Goal: Information Seeking & Learning: Learn about a topic

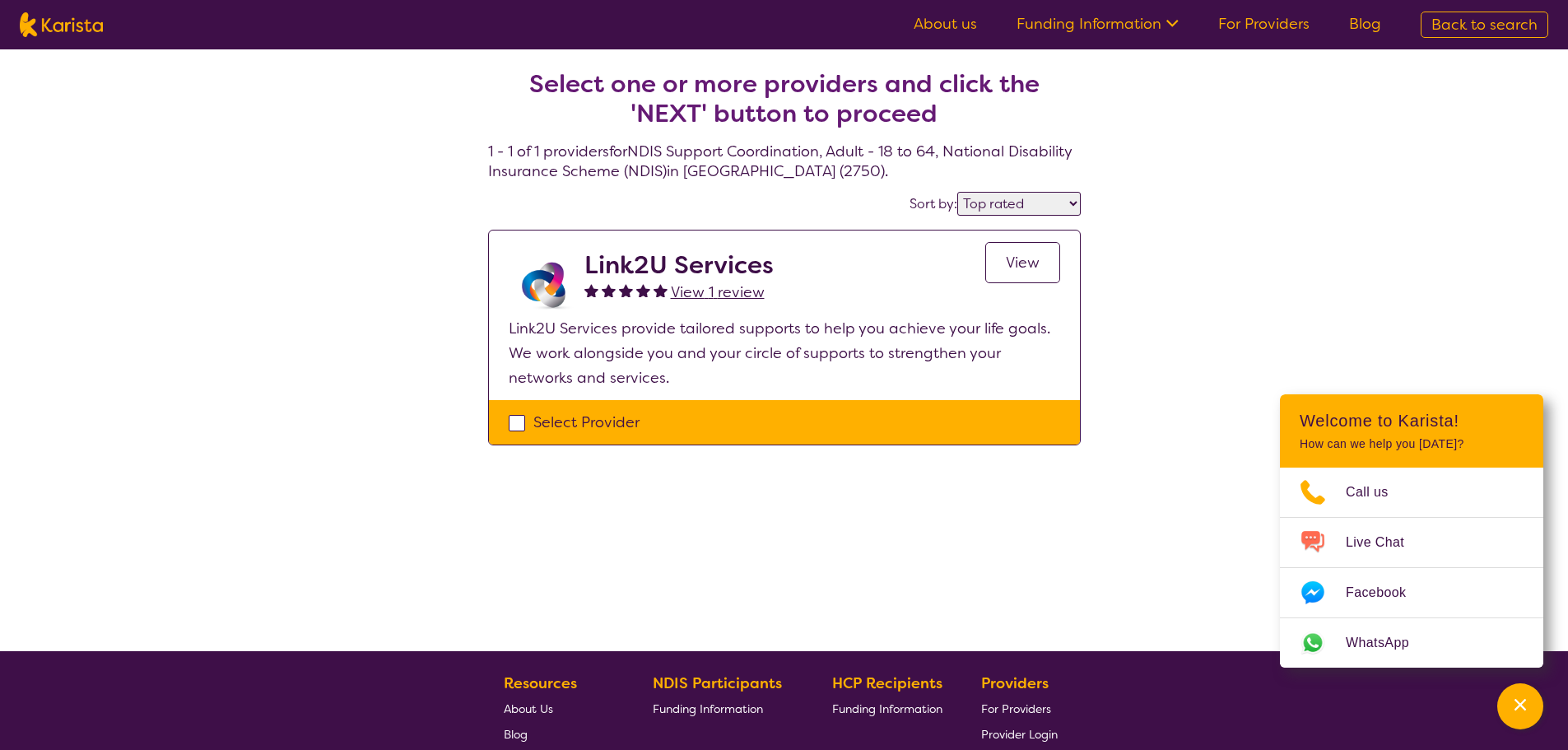
select select "by_score"
click at [48, 17] on img at bounding box center [61, 25] width 83 height 25
select select "NDIS Support Coordination"
select select "AD"
select select "NDIS"
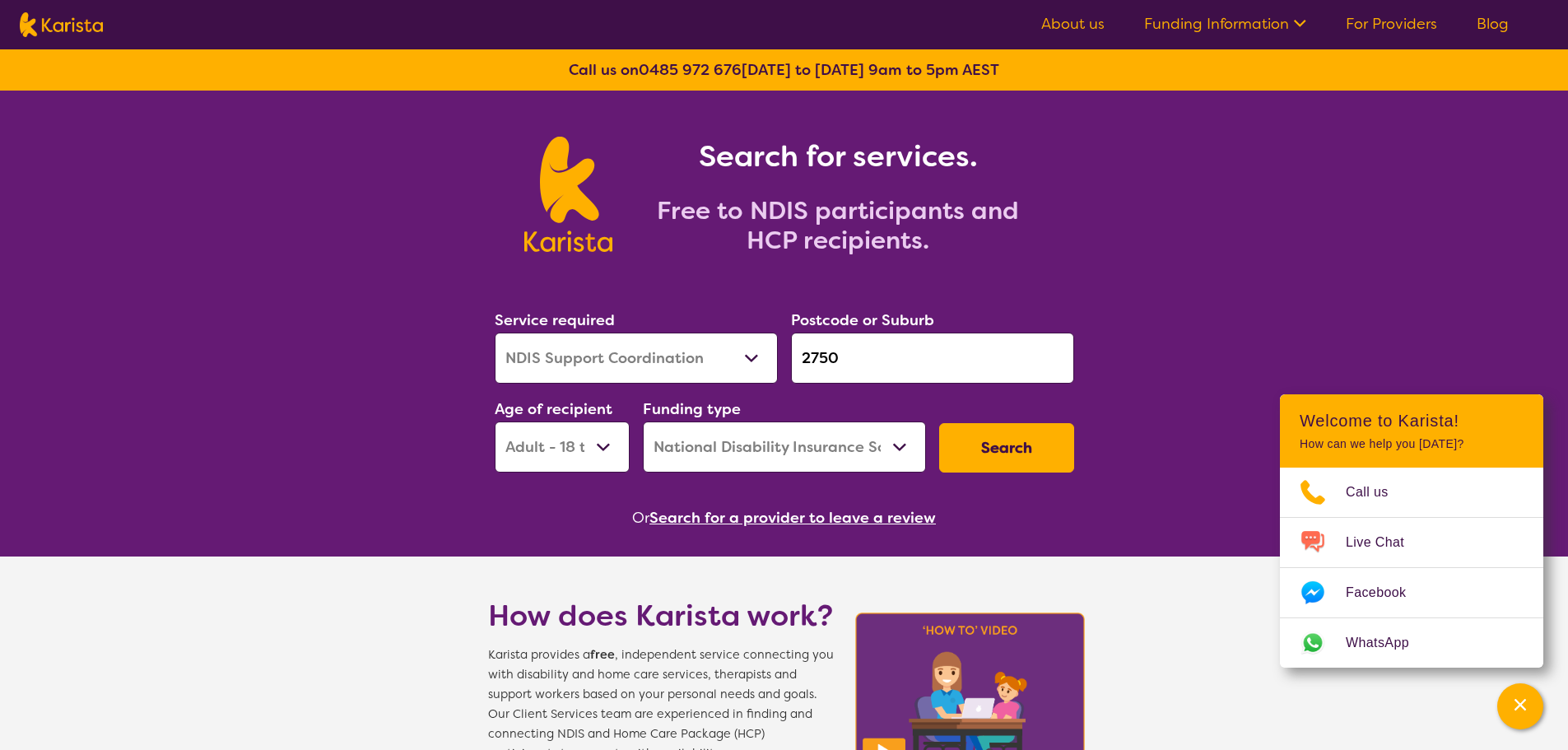
click at [856, 349] on input "2750" at bounding box center [932, 358] width 284 height 51
drag, startPoint x: 856, startPoint y: 359, endPoint x: 745, endPoint y: 359, distance: 111.0
click at [745, 359] on div "Service required Allied Health Assistant Assessment ([MEDICAL_DATA] or [MEDICAL…" at bounding box center [784, 390] width 592 height 178
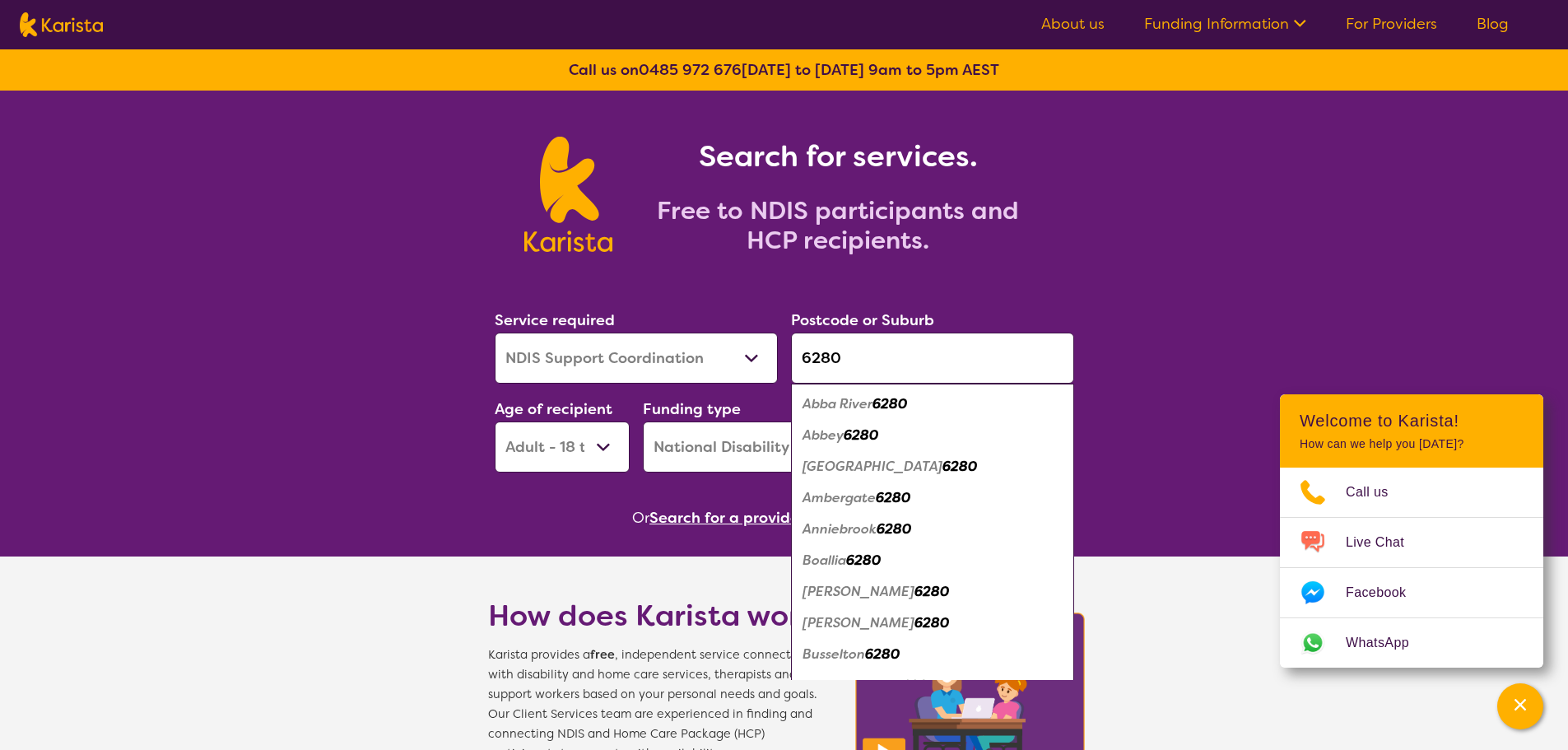
type input "6280"
click at [877, 654] on em "6280" at bounding box center [883, 654] width 35 height 17
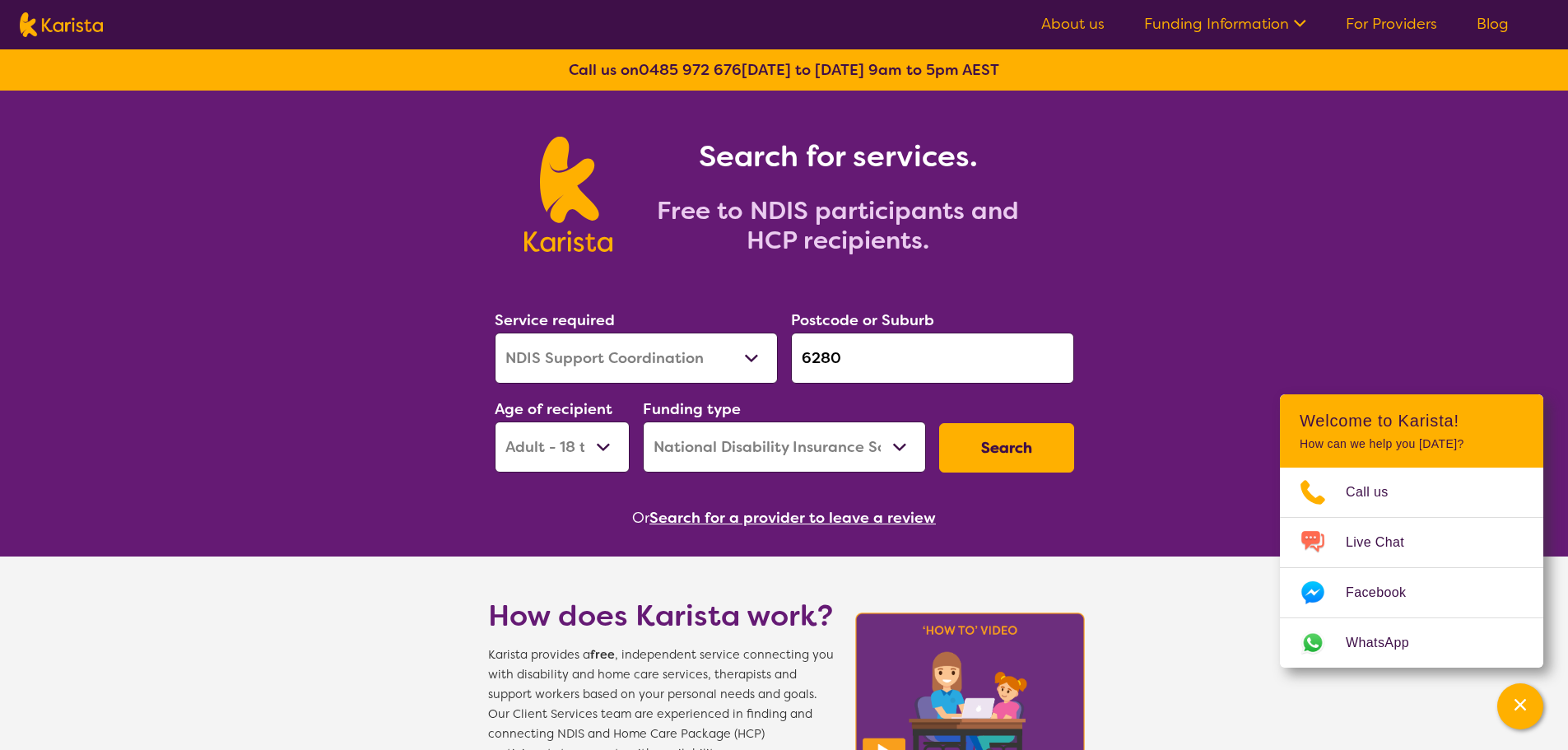
click at [988, 448] on button "Search" at bounding box center [1006, 447] width 135 height 49
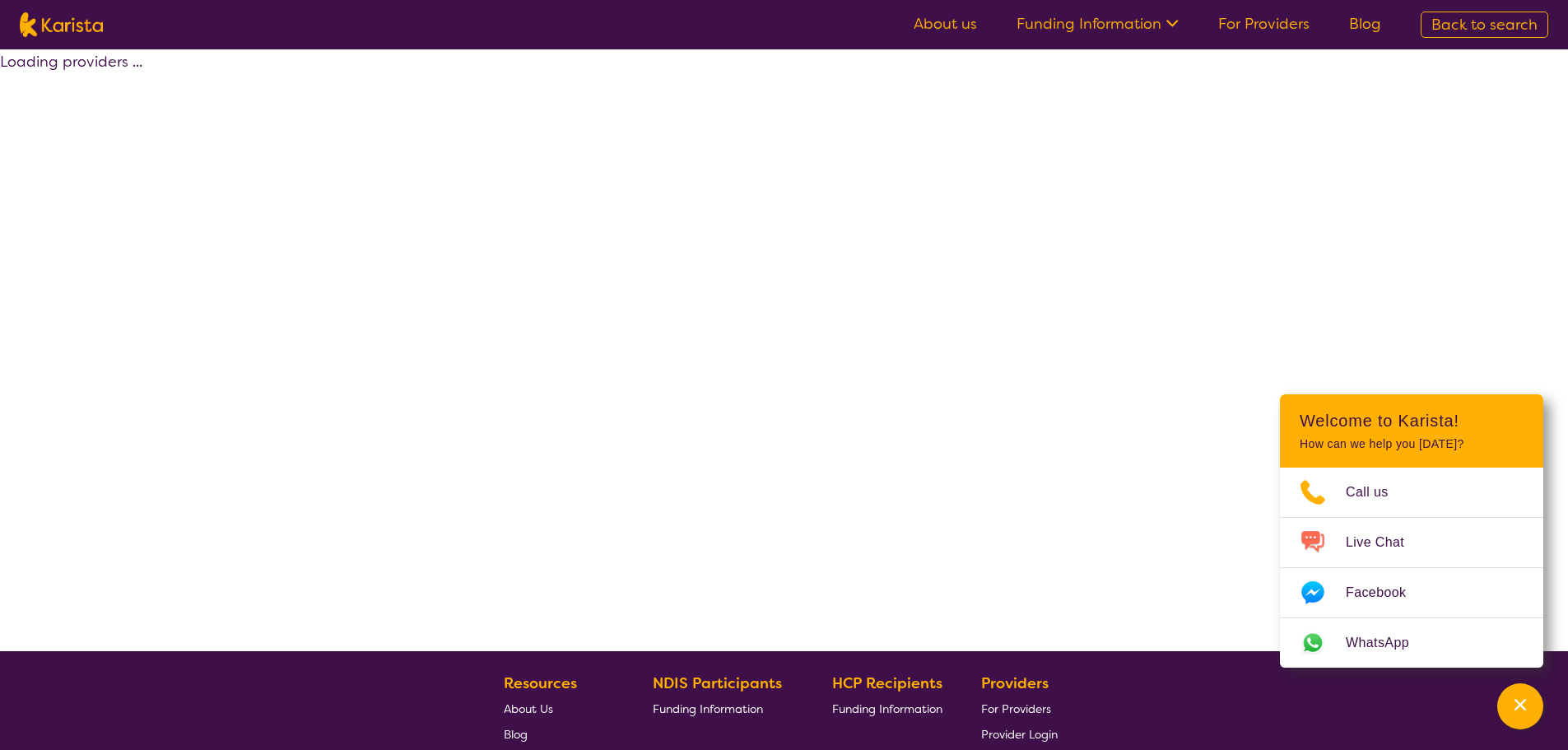
select select "NDIS Support Coordination"
select select "AD"
select select "NDIS"
